Goal: Transaction & Acquisition: Purchase product/service

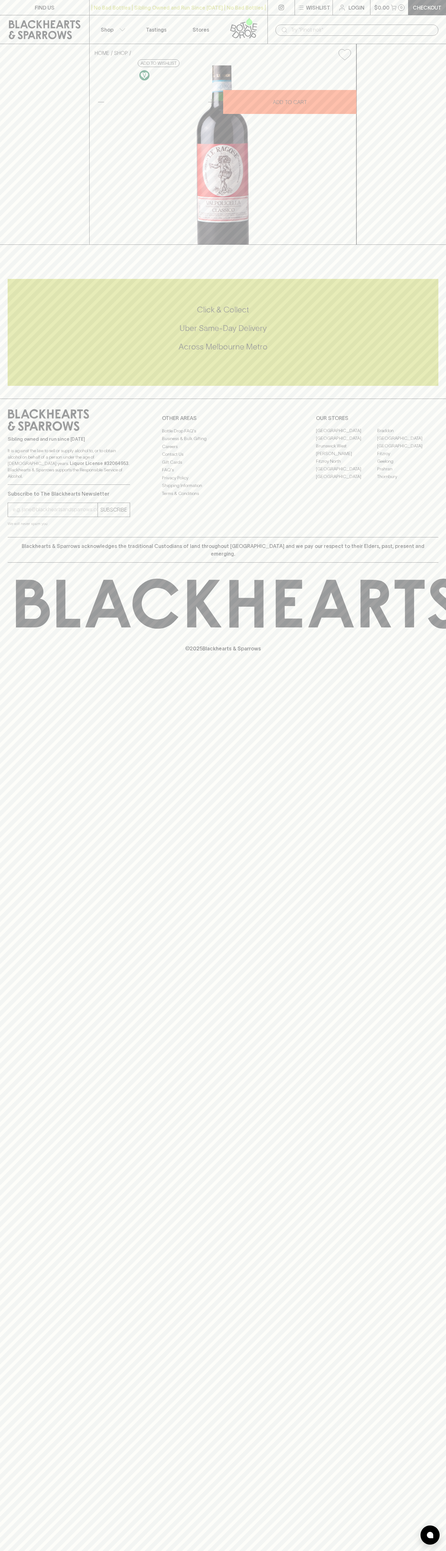
click at [342, 5] on icon at bounding box center [343, 8] width 8 height 8
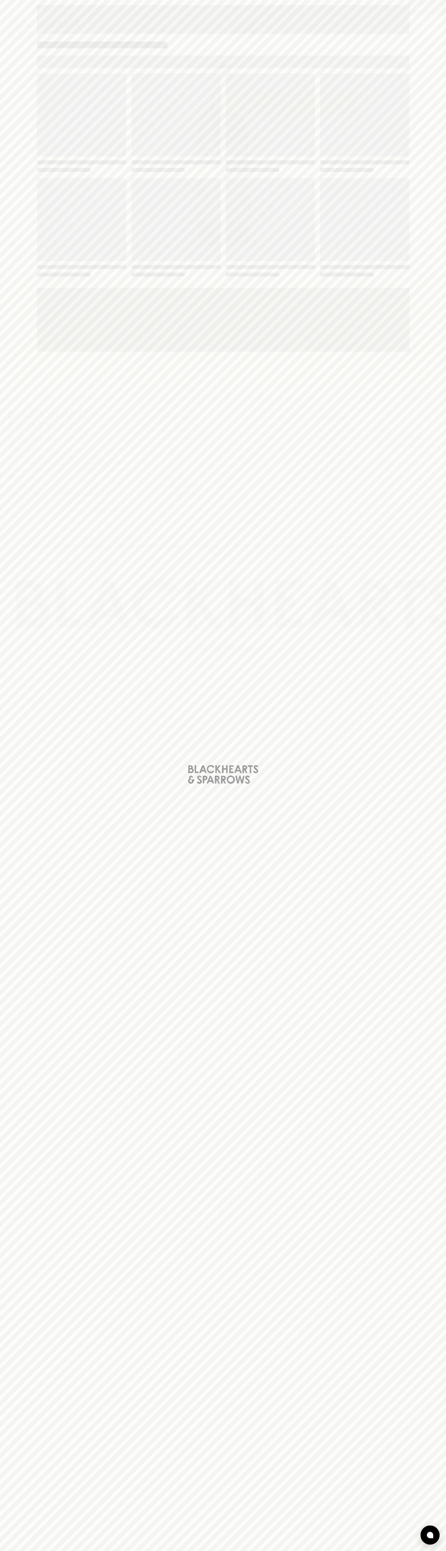
click at [430, 1269] on div "Loading" at bounding box center [223, 775] width 446 height 1551
click at [257, 1551] on html "FIND US | No Bad Bottles | Sibling Owned and Run Since 2006 | No Bad Bottles | …" at bounding box center [223, 775] width 446 height 1551
click at [23, 246] on div "Loading" at bounding box center [223, 775] width 446 height 1551
